Goal: Task Accomplishment & Management: Complete application form

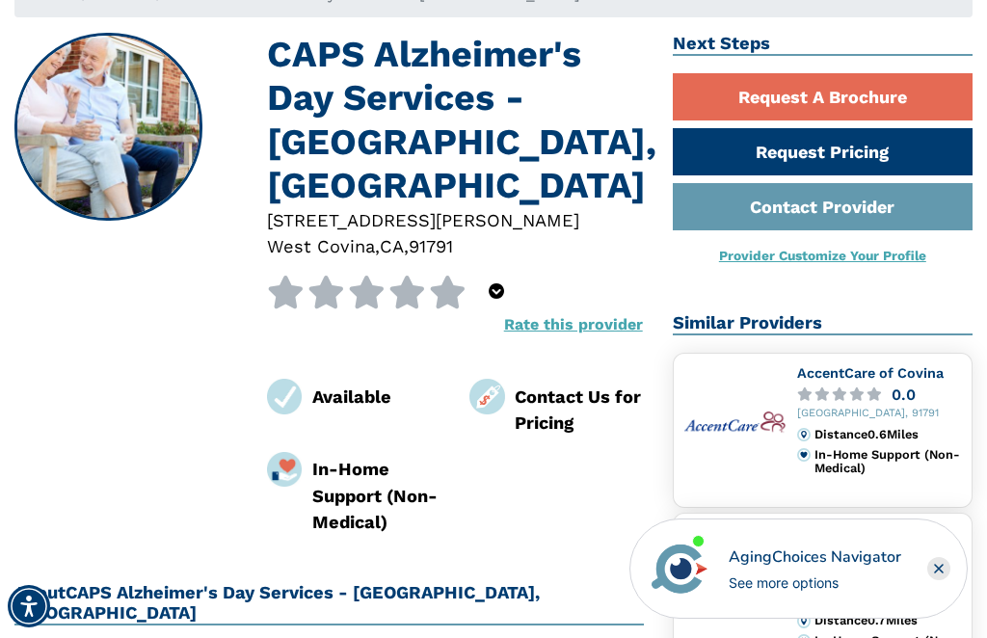
scroll to position [145, 0]
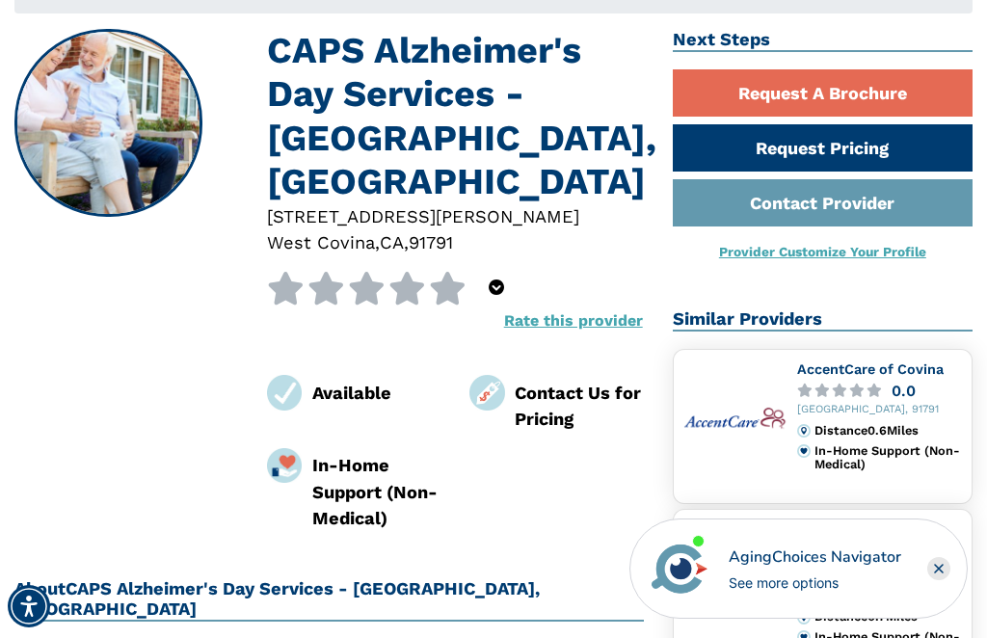
click at [950, 581] on icon "Close" at bounding box center [939, 568] width 23 height 23
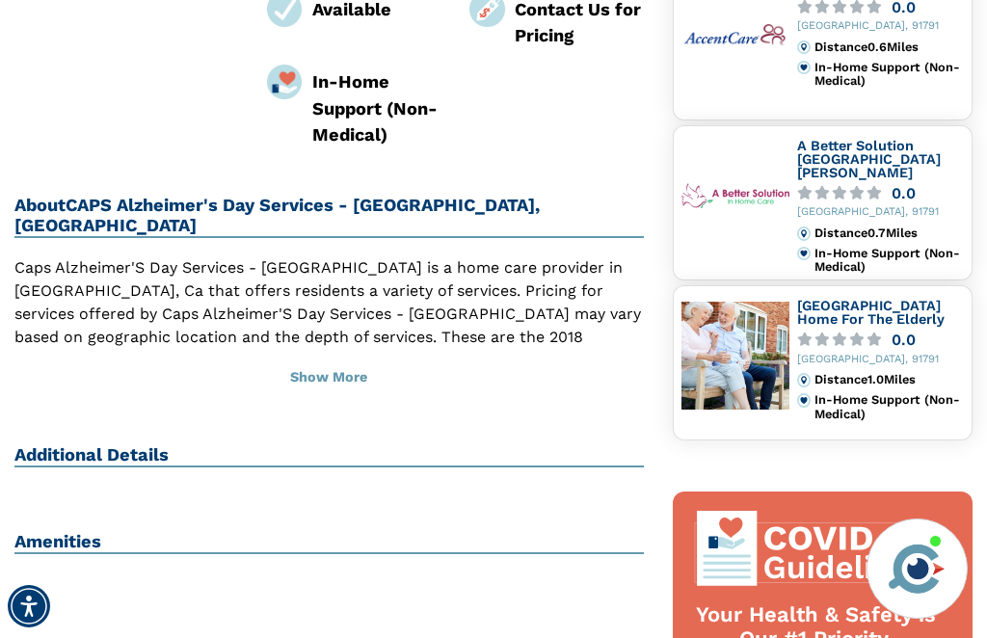
scroll to position [530, 0]
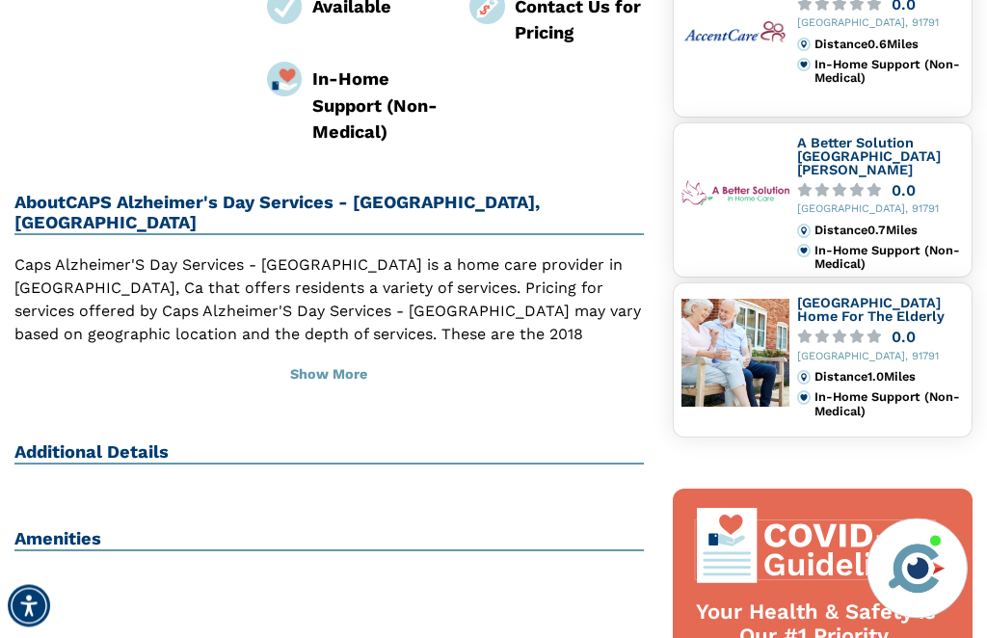
click at [328, 355] on button "Show More" at bounding box center [329, 376] width 630 height 42
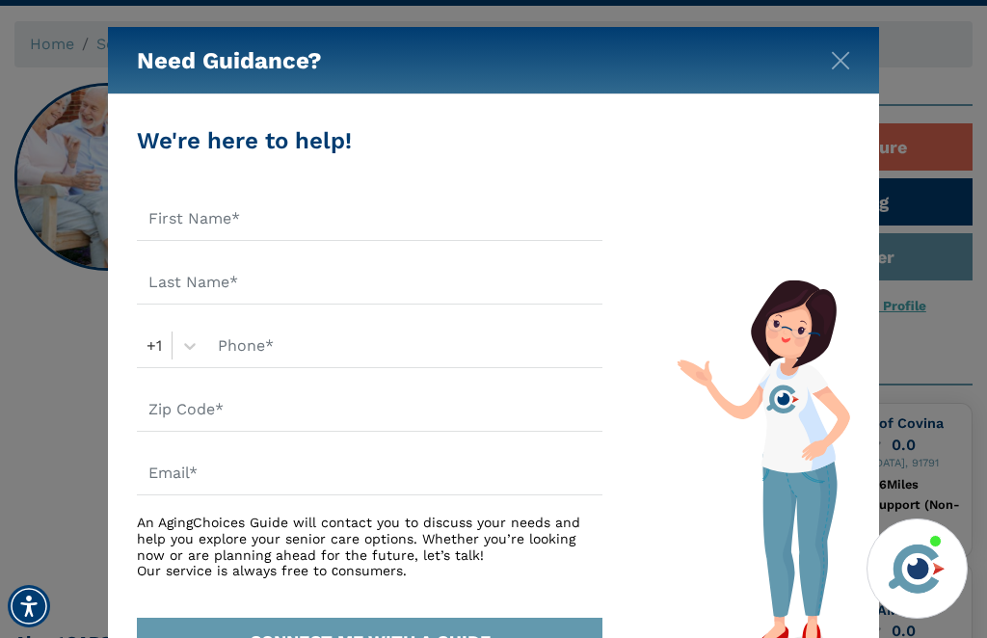
scroll to position [0, 0]
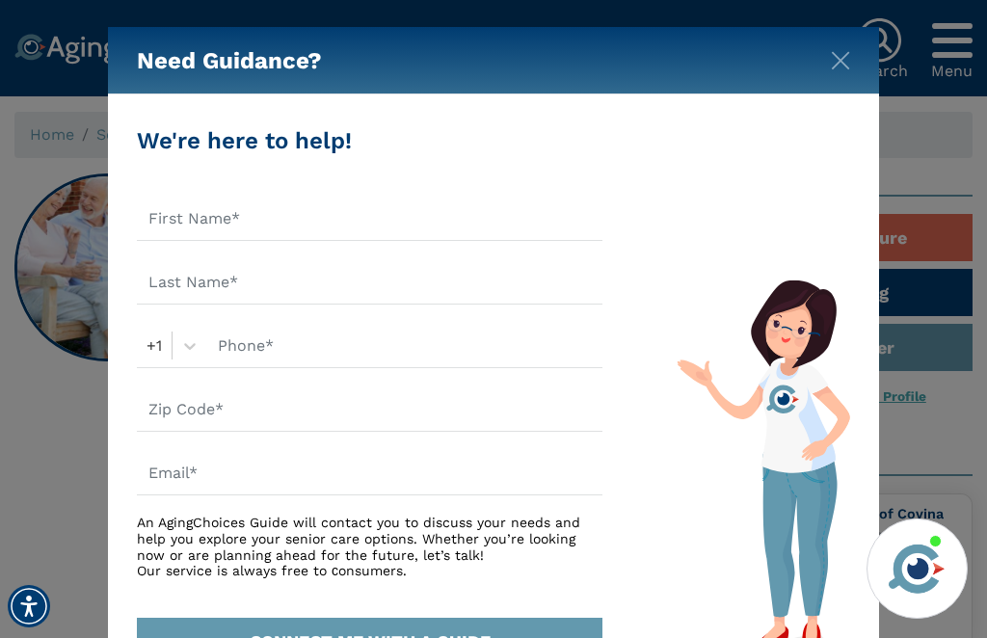
click at [841, 68] on img "Close" at bounding box center [840, 60] width 19 height 19
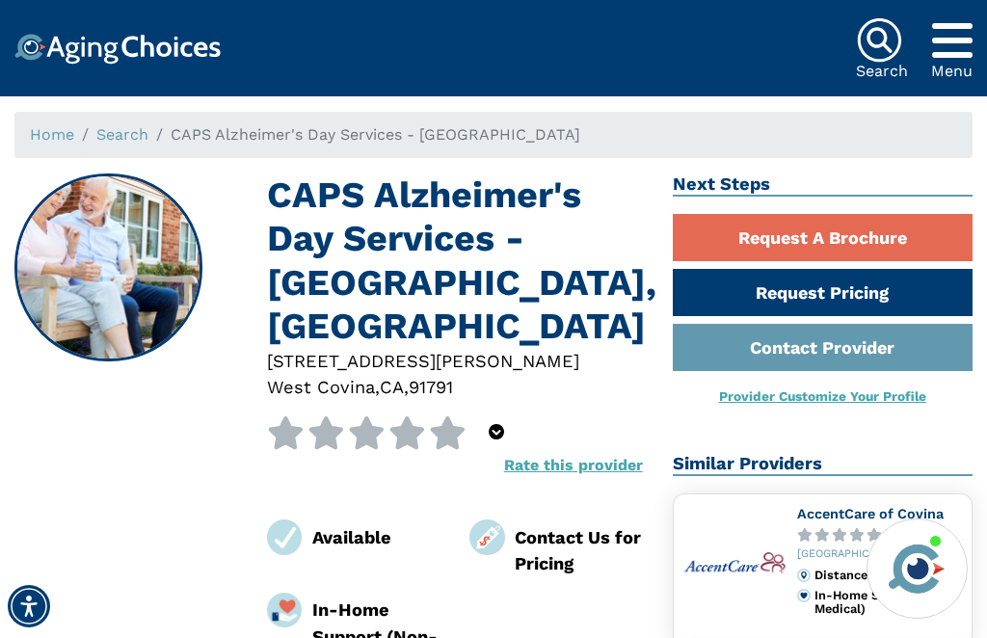
click at [841, 235] on link "Request A Brochure" at bounding box center [823, 237] width 300 height 47
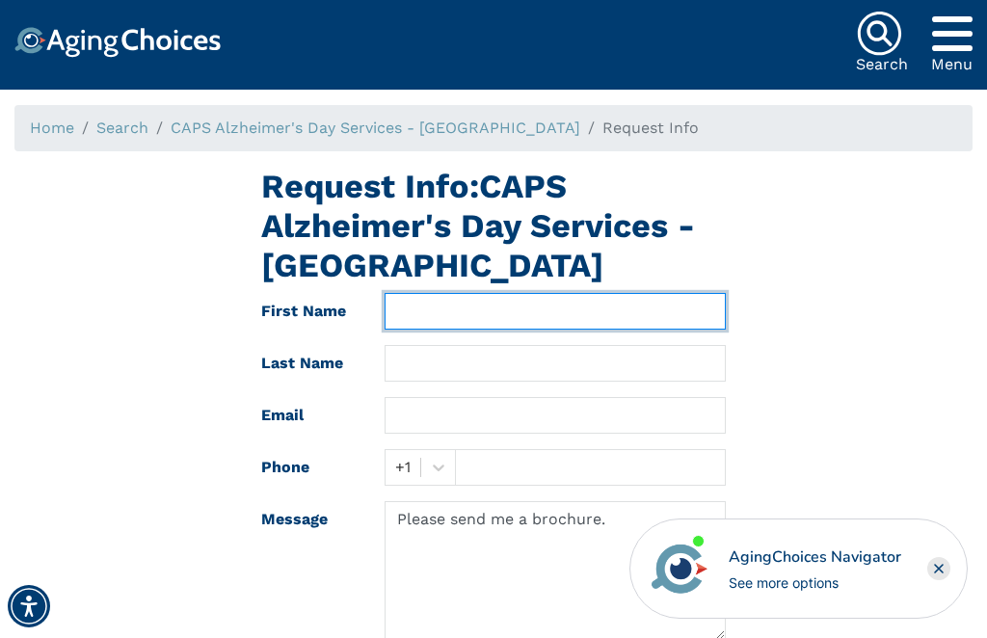
click at [431, 303] on input "text" at bounding box center [555, 311] width 341 height 37
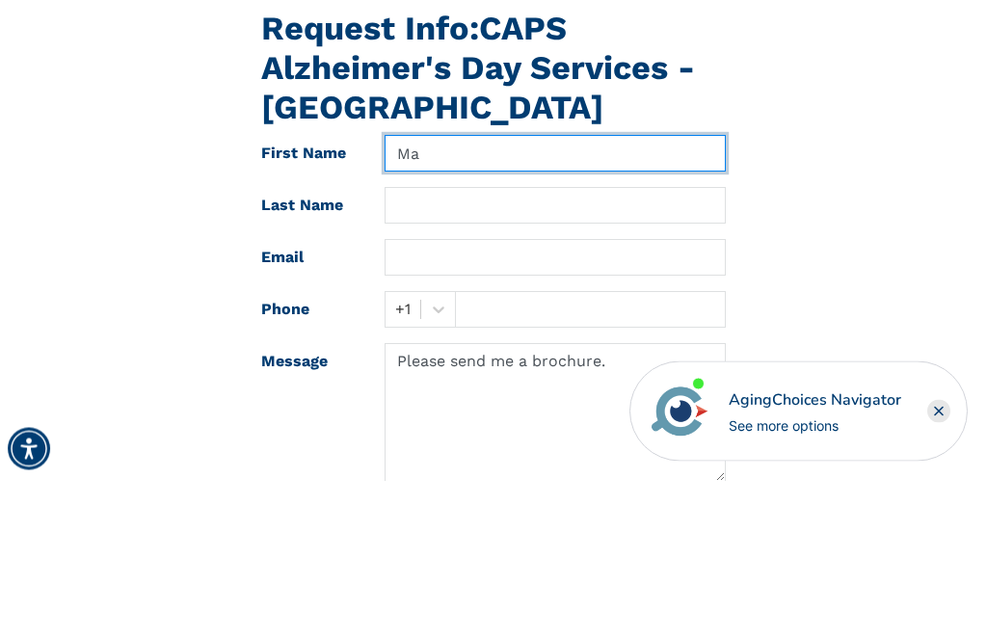
type input "Maureen"
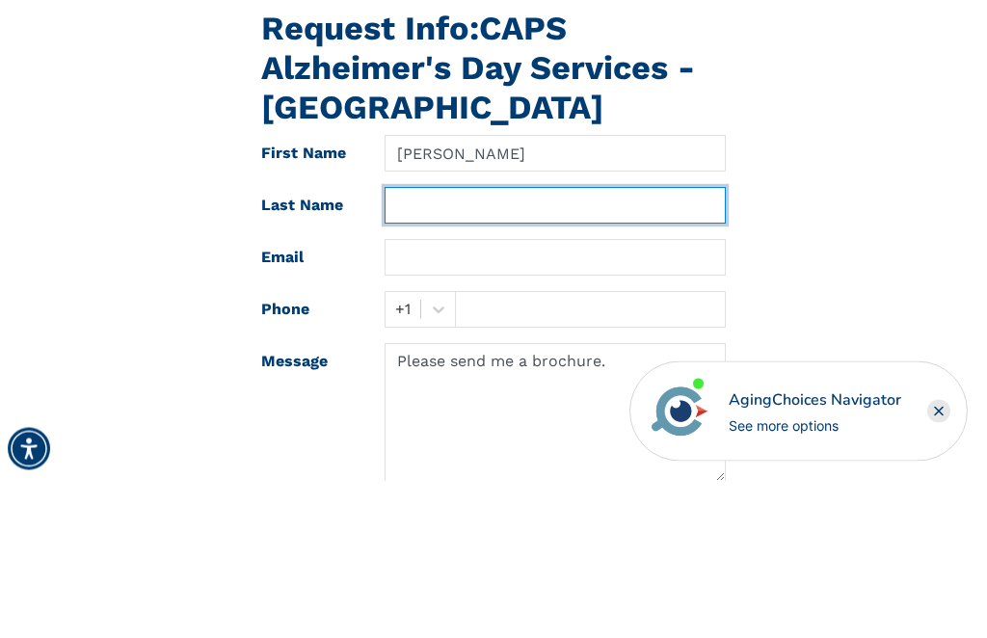
type input "Cadogan"
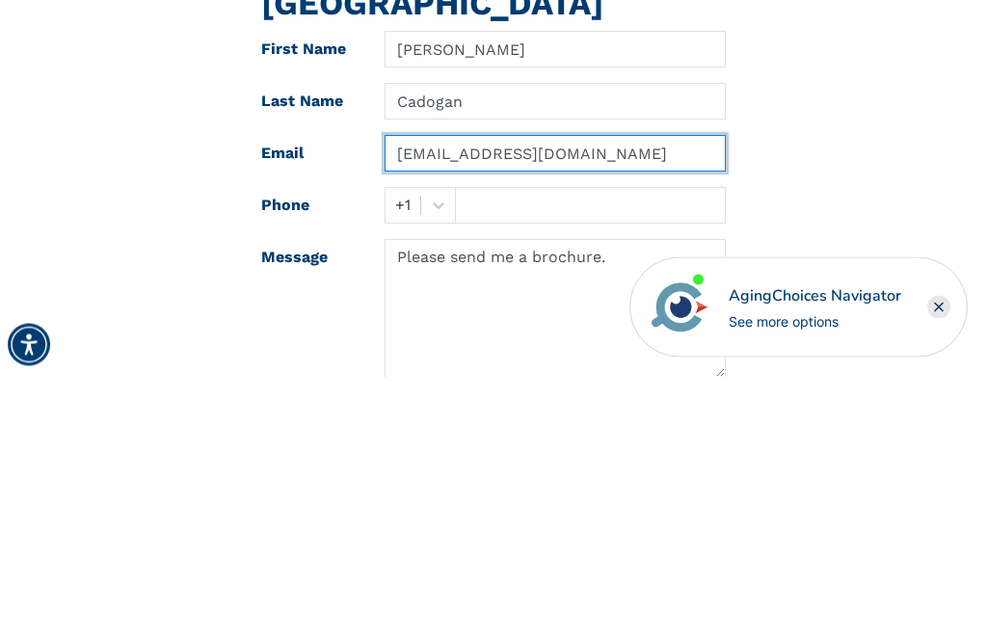
type input "Cadogam@aol.com"
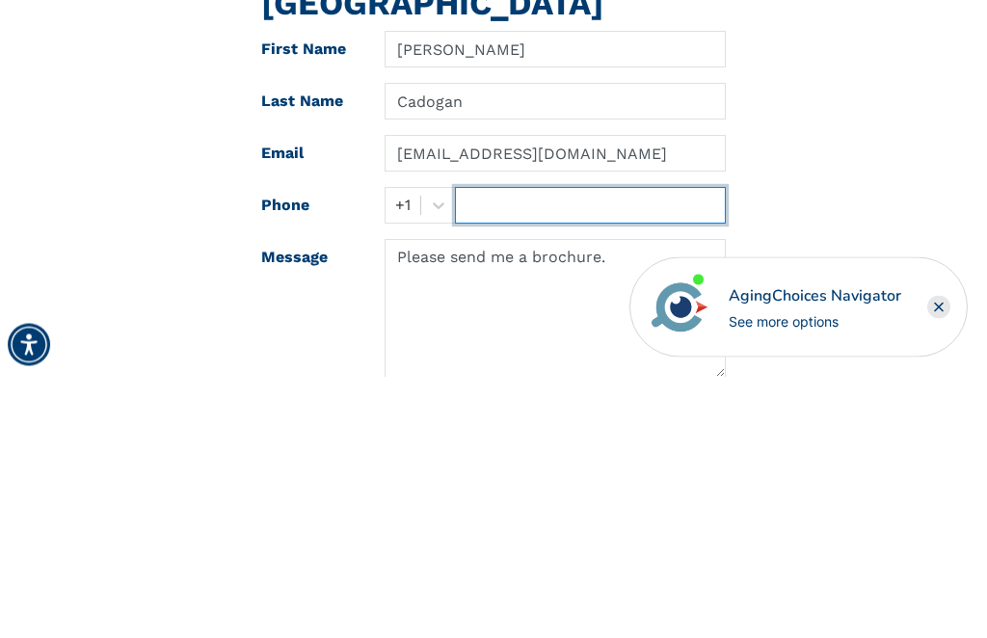
click at [500, 449] on input "text" at bounding box center [590, 467] width 271 height 37
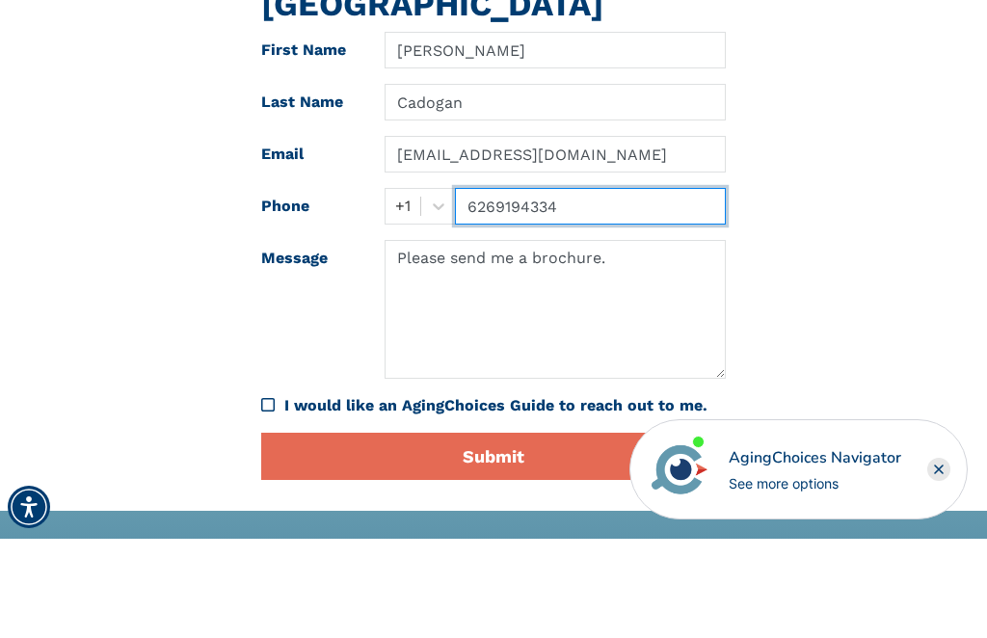
scroll to position [170, 0]
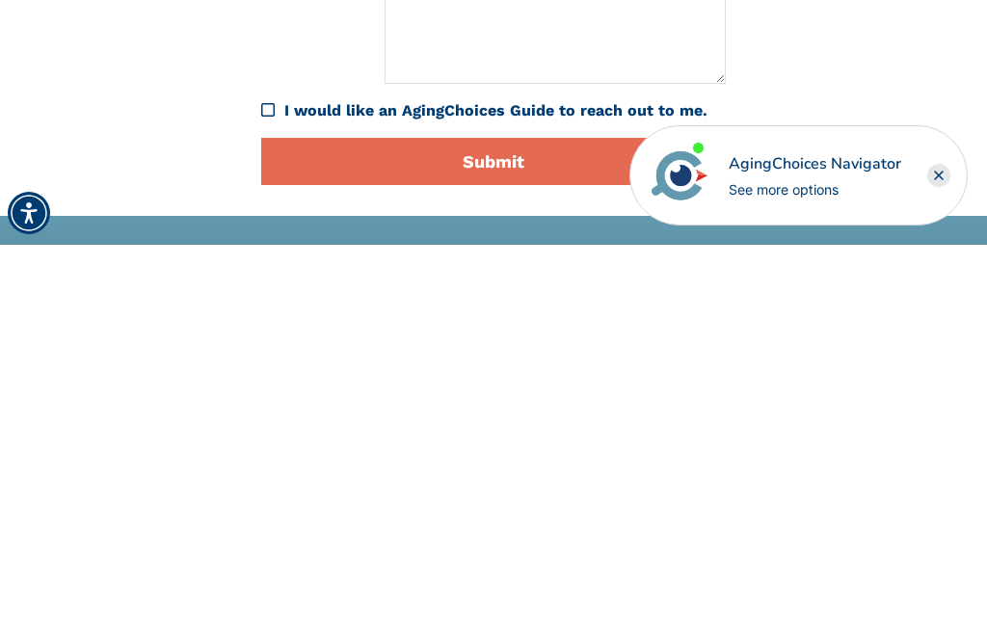
type input "6269194334"
click at [497, 531] on button "Submit" at bounding box center [493, 554] width 465 height 47
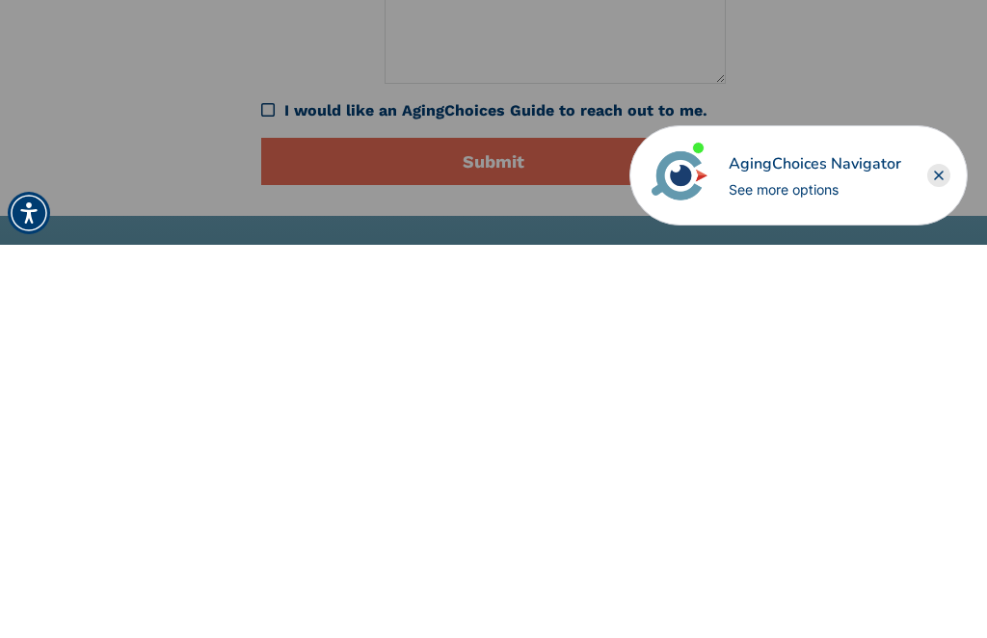
scroll to position [564, 0]
